Goal: Find specific page/section: Find specific page/section

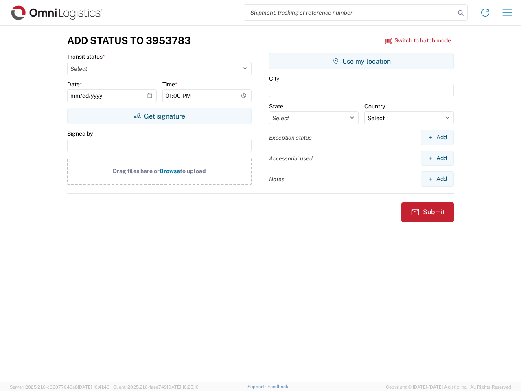
click at [349, 13] on input "search" at bounding box center [349, 12] width 211 height 15
click at [461, 13] on icon at bounding box center [460, 12] width 11 height 11
click at [485, 13] on icon at bounding box center [484, 12] width 13 height 13
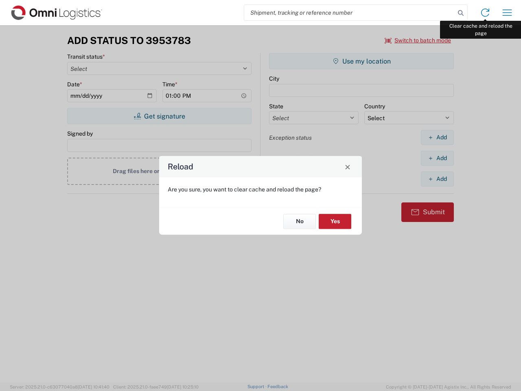
click at [507, 13] on div "Reload Are you sure, you want to clear cache and reload the page? No Yes" at bounding box center [260, 195] width 521 height 391
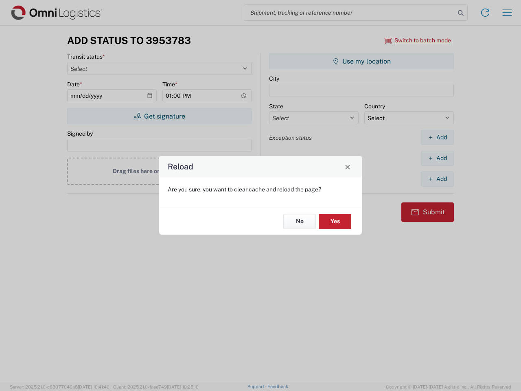
click at [418, 40] on div "Reload Are you sure, you want to clear cache and reload the page? No Yes" at bounding box center [260, 195] width 521 height 391
click at [159, 116] on div "Reload Are you sure, you want to clear cache and reload the page? No Yes" at bounding box center [260, 195] width 521 height 391
click at [361, 61] on div "Reload Are you sure, you want to clear cache and reload the page? No Yes" at bounding box center [260, 195] width 521 height 391
click at [437, 137] on div "Reload Are you sure, you want to clear cache and reload the page? No Yes" at bounding box center [260, 195] width 521 height 391
click at [437, 158] on div "Reload Are you sure, you want to clear cache and reload the page? No Yes" at bounding box center [260, 195] width 521 height 391
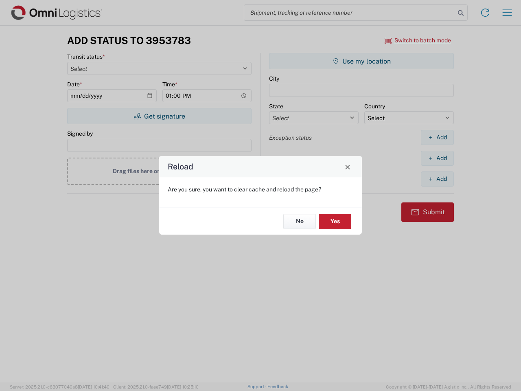
click at [437, 179] on div "Reload Are you sure, you want to clear cache and reload the page? No Yes" at bounding box center [260, 195] width 521 height 391
